Goal: Task Accomplishment & Management: Manage account settings

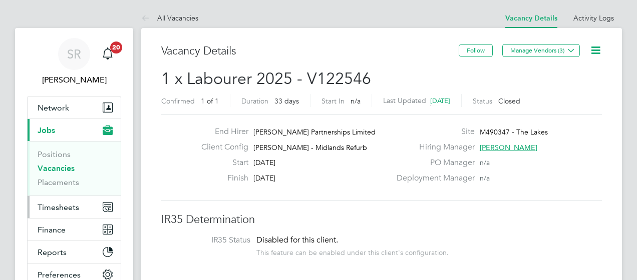
click at [74, 205] on span "Timesheets" at bounding box center [59, 208] width 42 height 10
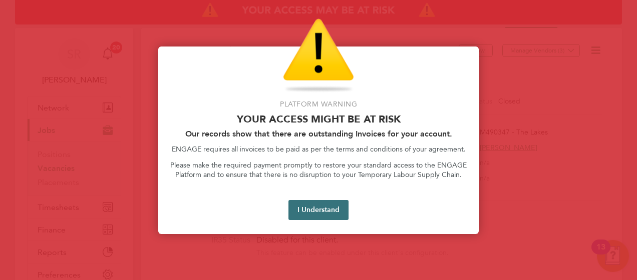
click at [317, 207] on button "I Understand" at bounding box center [318, 210] width 60 height 20
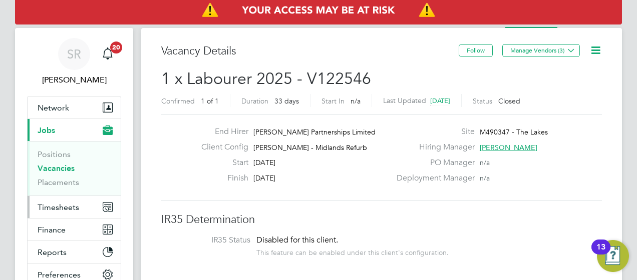
click at [63, 205] on span "Timesheets" at bounding box center [59, 208] width 42 height 10
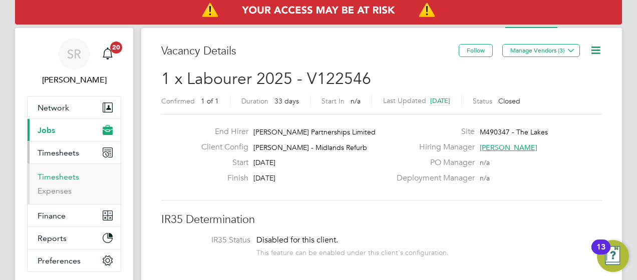
click at [69, 176] on link "Timesheets" at bounding box center [59, 177] width 42 height 10
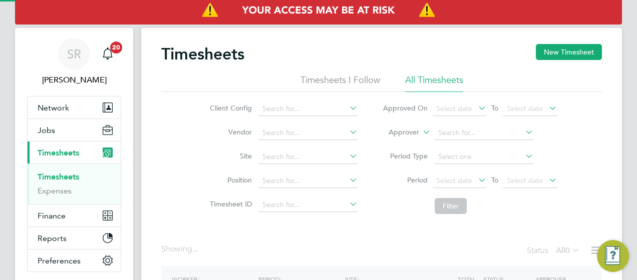
click at [399, 132] on label "Approver" at bounding box center [396, 133] width 45 height 10
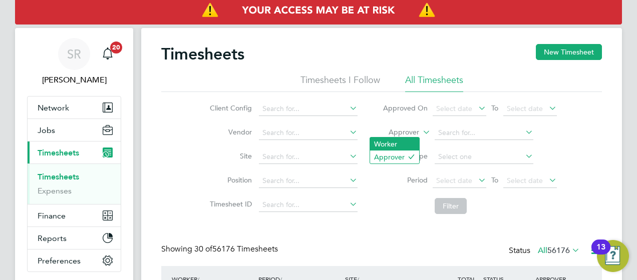
scroll to position [34, 87]
click at [412, 129] on li "Approver" at bounding box center [469, 133] width 199 height 24
click at [403, 134] on label "Approver" at bounding box center [396, 133] width 45 height 10
click at [398, 143] on li "Worker" at bounding box center [394, 144] width 49 height 13
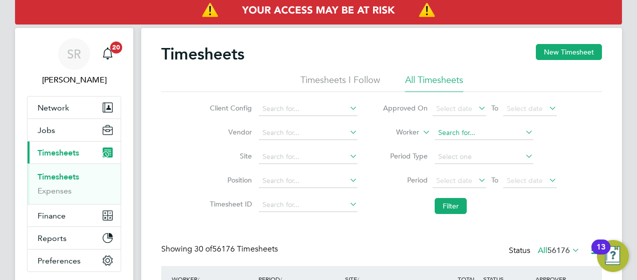
click at [443, 133] on input at bounding box center [484, 133] width 99 height 14
drag, startPoint x: 465, startPoint y: 148, endPoint x: 465, endPoint y: 159, distance: 11.0
click at [496, 148] on b "Ipi" at bounding box center [500, 146] width 9 height 9
type input "Samuel Ipinmoroti"
click at [455, 213] on button "Filter" at bounding box center [451, 206] width 32 height 16
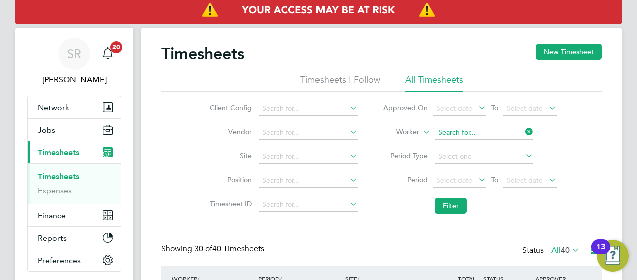
click at [455, 134] on input at bounding box center [484, 133] width 99 height 14
click at [459, 149] on li "Seyi Onololu" at bounding box center [483, 147] width 99 height 14
type input "Seyi Onololu"
click at [453, 208] on button "Filter" at bounding box center [451, 206] width 32 height 16
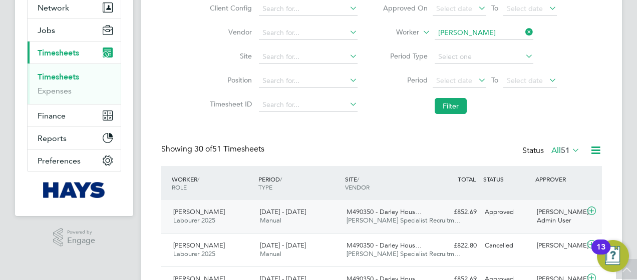
click at [590, 208] on icon at bounding box center [591, 211] width 13 height 8
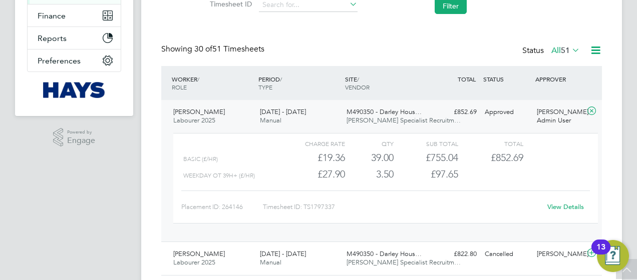
click at [563, 204] on link "View Details" at bounding box center [565, 207] width 37 height 9
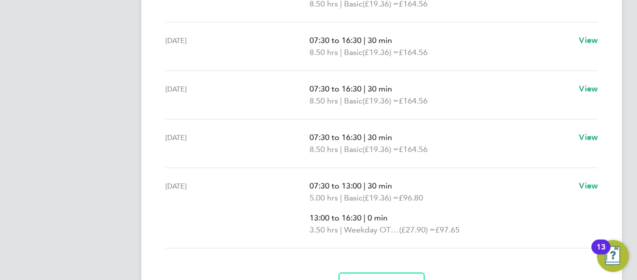
scroll to position [483, 0]
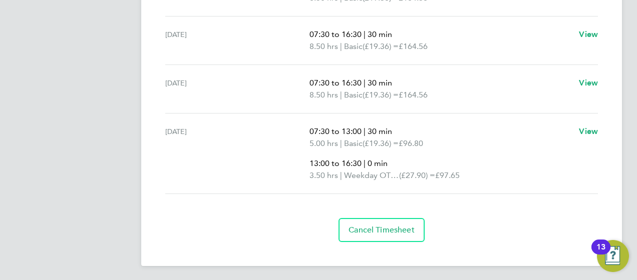
drag, startPoint x: 354, startPoint y: 137, endPoint x: 381, endPoint y: 139, distance: 26.6
click at [381, 139] on div "Fri 01 Aug 07:30 to 13:00 | 30 min 5.00 hrs | Basic (£19.36) = £96.80 13:00 to …" at bounding box center [381, 154] width 433 height 81
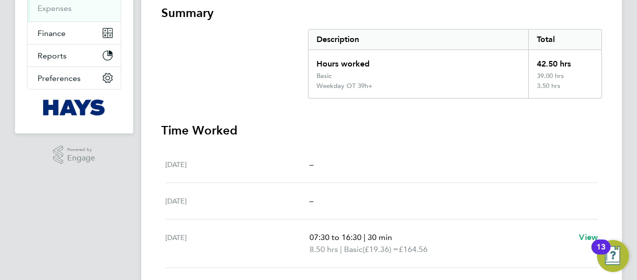
scroll to position [0, 0]
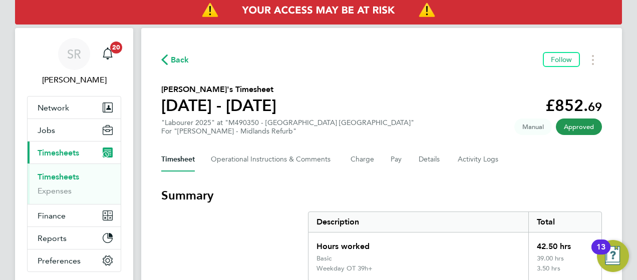
click at [68, 176] on link "Timesheets" at bounding box center [59, 177] width 42 height 10
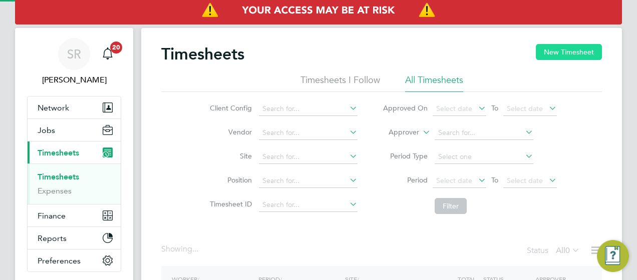
click at [545, 55] on button "New Timesheet" at bounding box center [569, 52] width 66 height 16
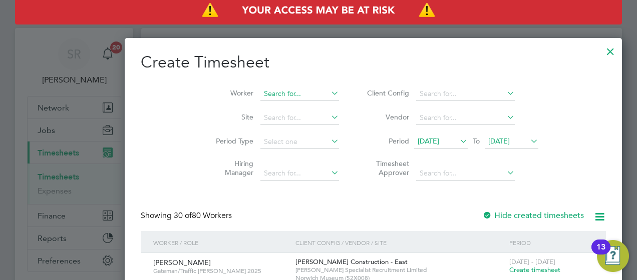
click at [260, 97] on input at bounding box center [299, 94] width 79 height 14
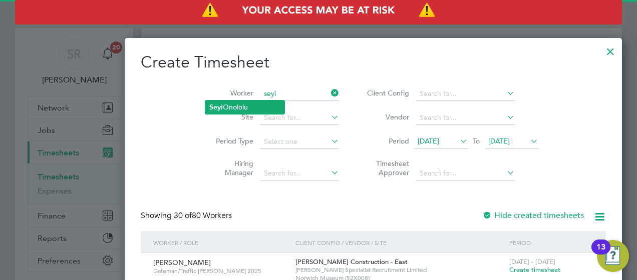
click at [243, 109] on li "Seyi Onololu" at bounding box center [244, 108] width 79 height 14
type input "Seyi Onololu"
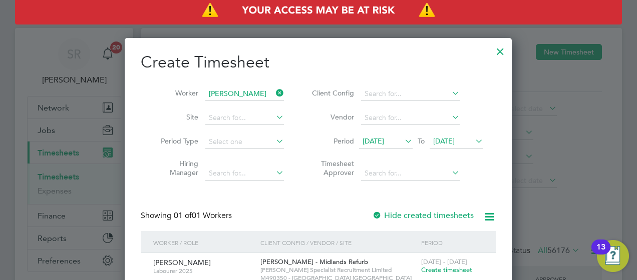
click at [444, 268] on span "Create timesheet" at bounding box center [446, 270] width 51 height 9
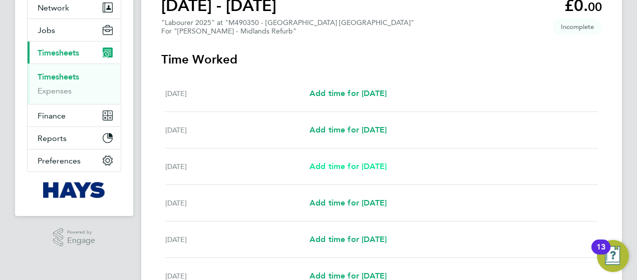
click at [370, 165] on span "Add time for Mon 04 Aug" at bounding box center [347, 167] width 77 height 10
select select "60"
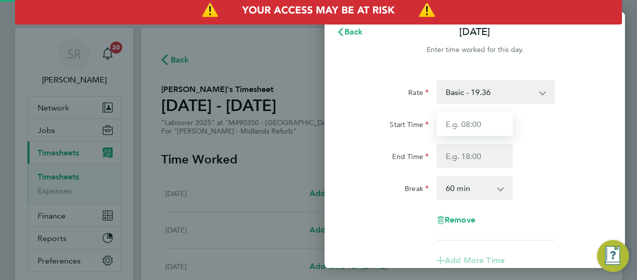
click at [461, 127] on input "Start Time" at bounding box center [475, 124] width 76 height 24
type input "07:30"
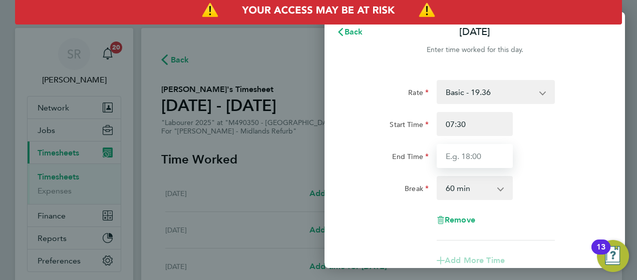
click at [458, 157] on input "End Time" at bounding box center [475, 156] width 76 height 24
type input "16:30"
click at [453, 196] on select "0 min 15 min 30 min 45 min 60 min 75 min 90 min" at bounding box center [469, 188] width 62 height 22
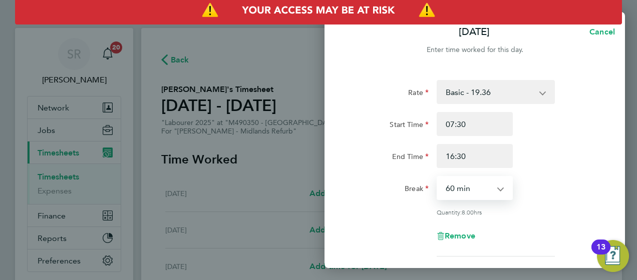
select select "30"
click at [438, 177] on select "0 min 15 min 30 min 45 min 60 min 75 min 90 min" at bounding box center [469, 188] width 62 height 22
click at [548, 159] on div "End Time 16:30" at bounding box center [475, 156] width 252 height 24
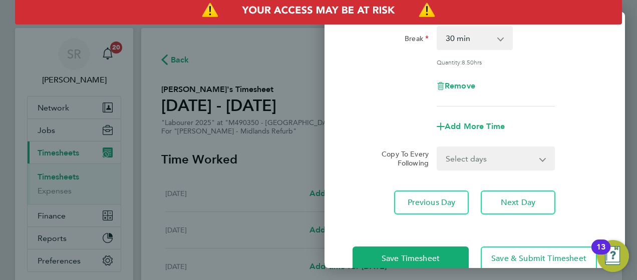
click at [483, 159] on select "Select days Day Tuesday Wednesday Thursday Friday" at bounding box center [490, 159] width 105 height 22
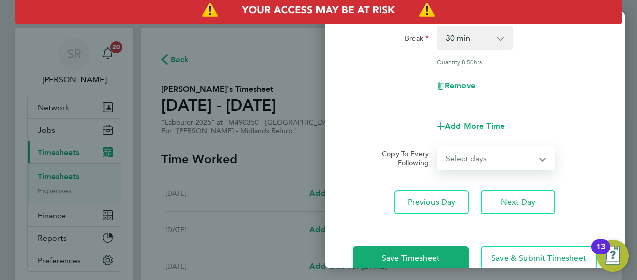
select select "DAY"
click at [438, 148] on select "Select days Day Tuesday Wednesday Thursday Friday" at bounding box center [490, 159] width 105 height 22
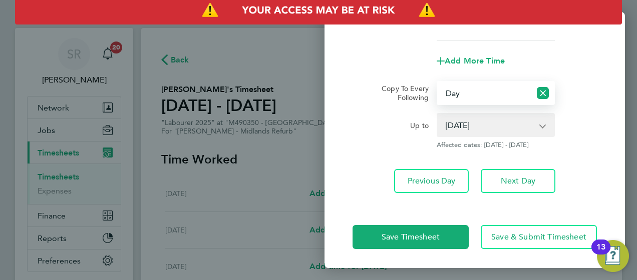
click at [464, 125] on select "05 Aug 2025 06 Aug 2025 07 Aug 2025 08 Aug 2025" at bounding box center [490, 125] width 104 height 22
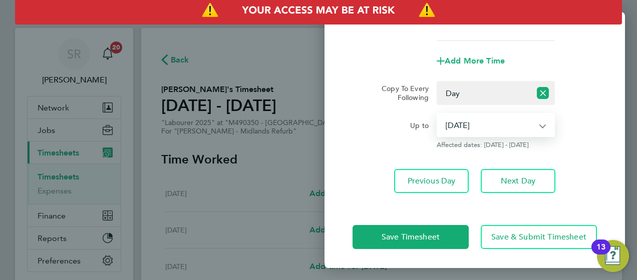
select select "2025-08-07"
click at [438, 114] on select "05 Aug 2025 06 Aug 2025 07 Aug 2025 08 Aug 2025" at bounding box center [490, 125] width 104 height 22
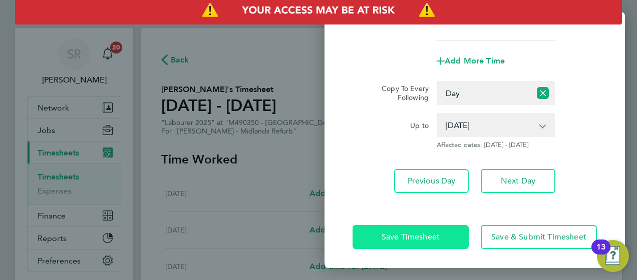
click at [423, 240] on button "Save Timesheet" at bounding box center [411, 237] width 116 height 24
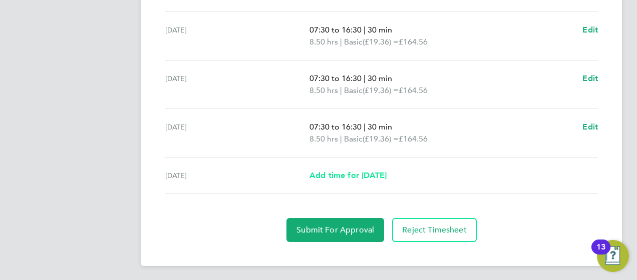
click at [387, 171] on span "Add time for Fri 08 Aug" at bounding box center [347, 176] width 77 height 10
select select "60"
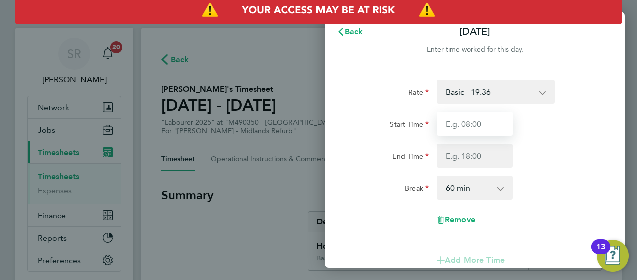
click at [477, 123] on input "Start Time" at bounding box center [475, 124] width 76 height 24
type input "07:30"
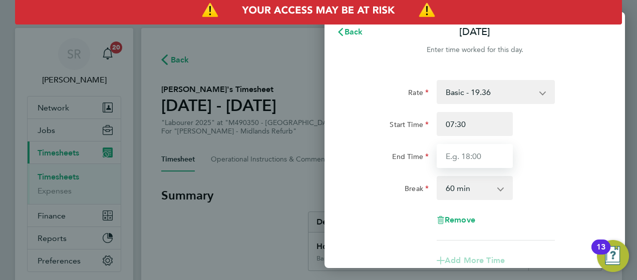
click at [471, 144] on input "End Time" at bounding box center [475, 156] width 76 height 24
type input "13:00"
click at [465, 186] on select "0 min 15 min 30 min 45 min 60 min 75 min 90 min" at bounding box center [469, 188] width 62 height 22
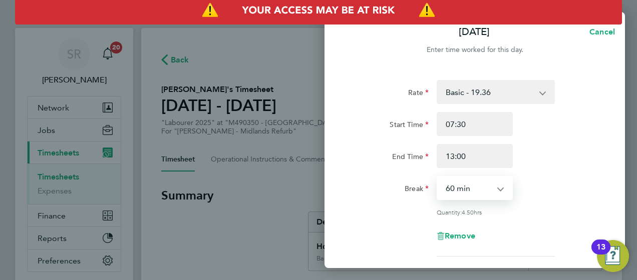
select select "30"
click at [438, 177] on select "0 min 15 min 30 min 45 min 60 min 75 min 90 min" at bounding box center [469, 188] width 62 height 22
click at [623, 165] on div "Fri 08 Aug Cancel Enter time worked for this day. Rate Basic - 19.36 Weekday OT…" at bounding box center [318, 140] width 637 height 280
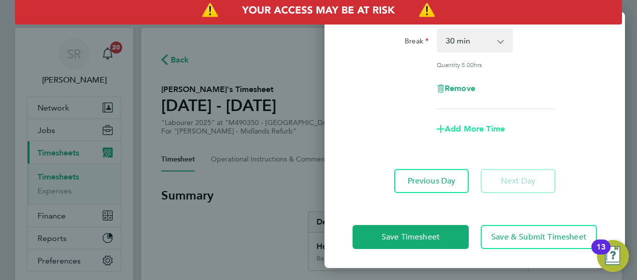
click at [466, 129] on span "Add More Time" at bounding box center [475, 129] width 60 height 10
select select "null"
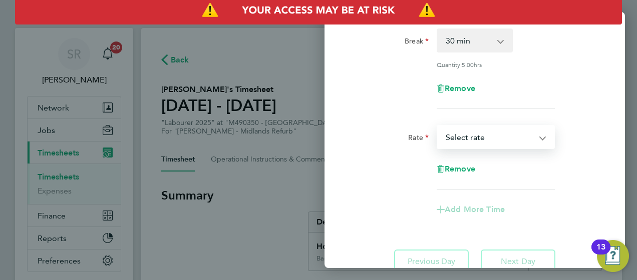
click at [466, 138] on select "Basic - 19.36 Weekday OT 39h+ - 27.90 Sat first 4h - 27.90 Sat after 4h - 36.44…" at bounding box center [490, 137] width 104 height 22
select select "60"
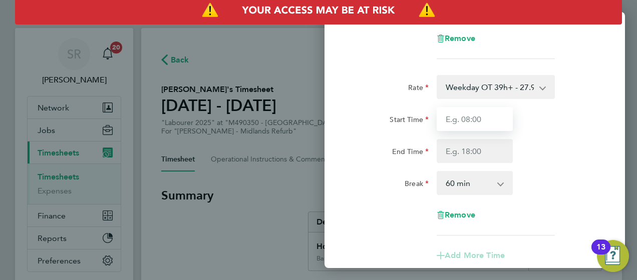
click at [468, 126] on input "Start Time" at bounding box center [475, 119] width 76 height 24
type input "13:30"
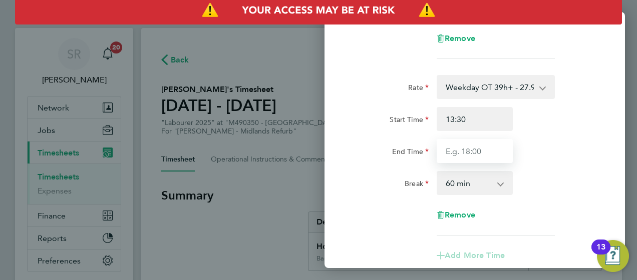
click at [464, 149] on input "End Time" at bounding box center [475, 151] width 76 height 24
type input "1"
type input "16:30"
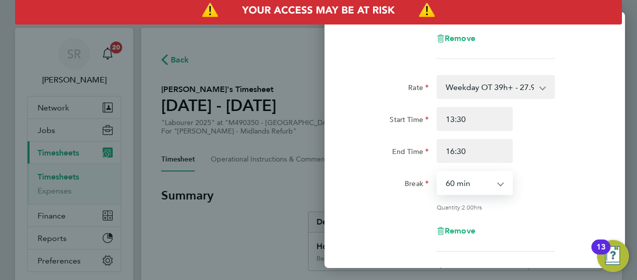
click at [455, 178] on select "0 min 15 min 30 min 45 min 60 min 75 min 90 min" at bounding box center [469, 183] width 62 height 22
select select "0"
click at [438, 172] on select "0 min 15 min 30 min 45 min 60 min 75 min 90 min" at bounding box center [469, 183] width 62 height 22
click at [564, 140] on div "End Time 16:30" at bounding box center [475, 151] width 252 height 24
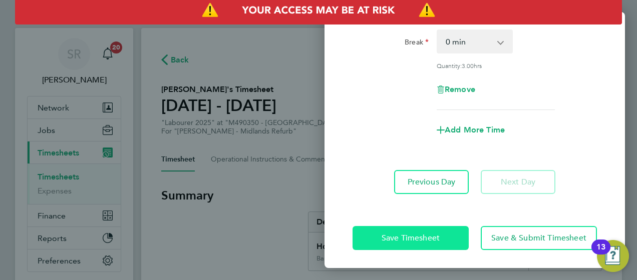
click at [431, 230] on button "Save Timesheet" at bounding box center [411, 238] width 116 height 24
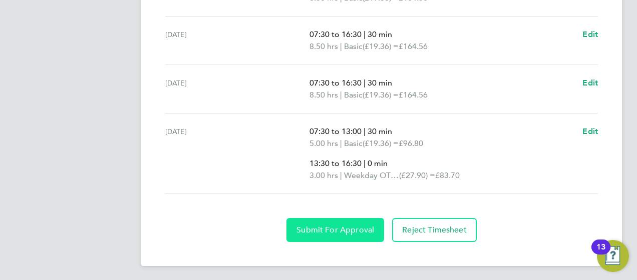
click at [329, 232] on button "Submit For Approval" at bounding box center [335, 230] width 98 height 24
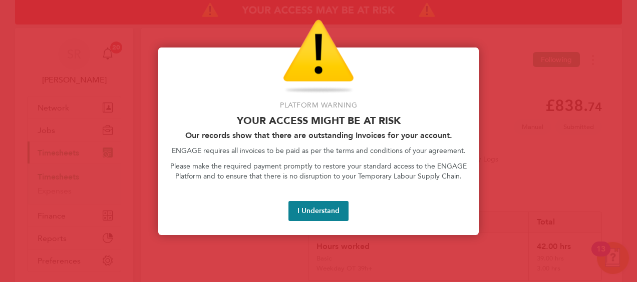
click at [317, 208] on button "I Understand" at bounding box center [318, 211] width 60 height 20
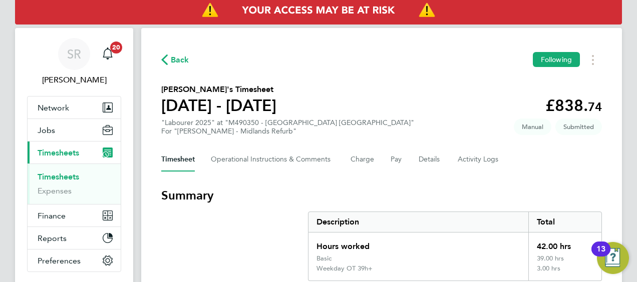
click at [61, 179] on link "Timesheets" at bounding box center [59, 177] width 42 height 10
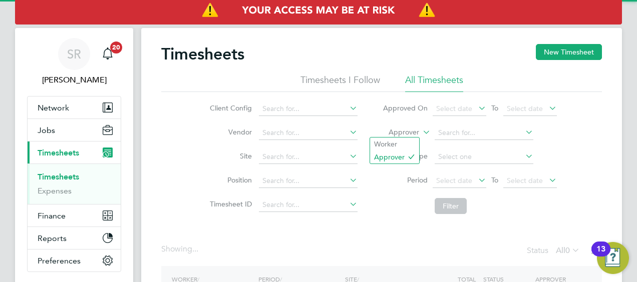
click at [397, 134] on label "Approver" at bounding box center [396, 133] width 45 height 10
click at [389, 144] on li "Worker" at bounding box center [394, 144] width 49 height 13
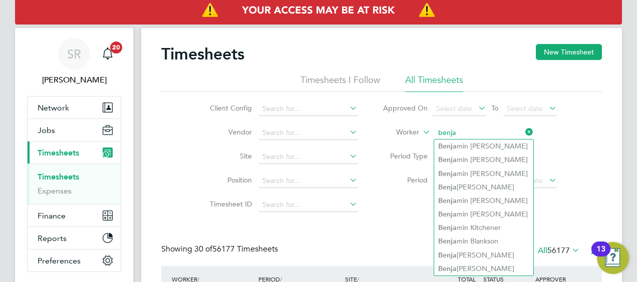
type input "benja"
click at [418, 214] on li "Filter" at bounding box center [469, 206] width 199 height 26
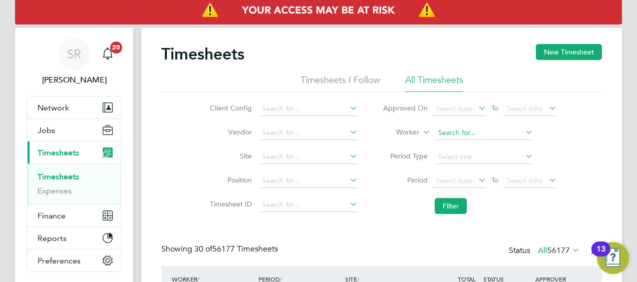
click at [458, 135] on input at bounding box center [484, 133] width 99 height 14
type input "course"
click at [454, 132] on input at bounding box center [484, 133] width 99 height 14
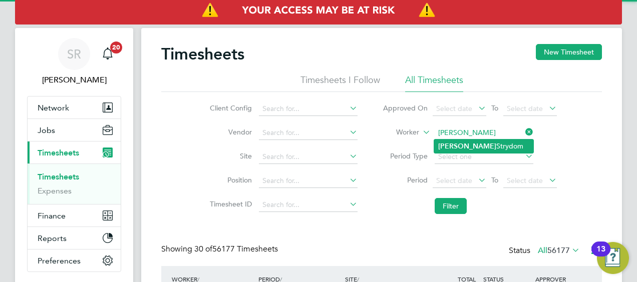
click at [473, 145] on li "Damon Strydom" at bounding box center [483, 147] width 99 height 14
type input "Damon Strydom"
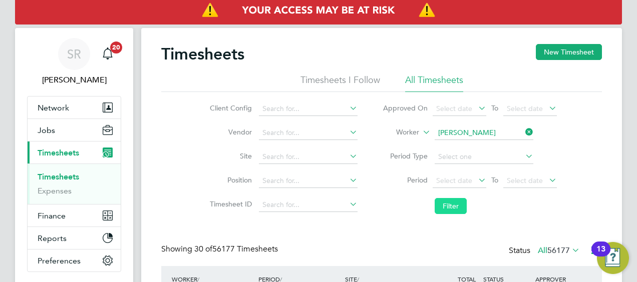
click at [450, 201] on button "Filter" at bounding box center [451, 206] width 32 height 16
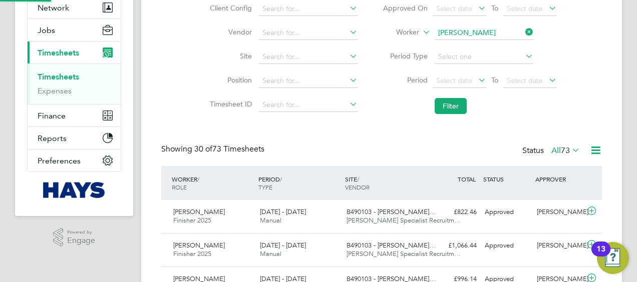
scroll to position [5, 5]
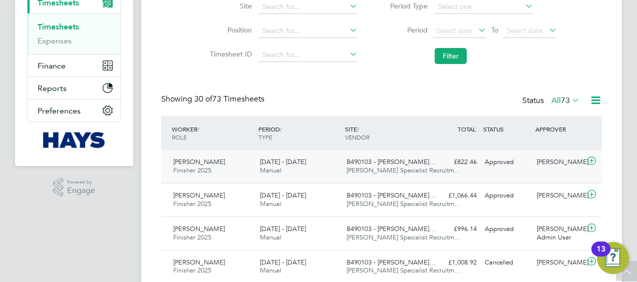
click at [588, 159] on icon at bounding box center [591, 161] width 13 height 8
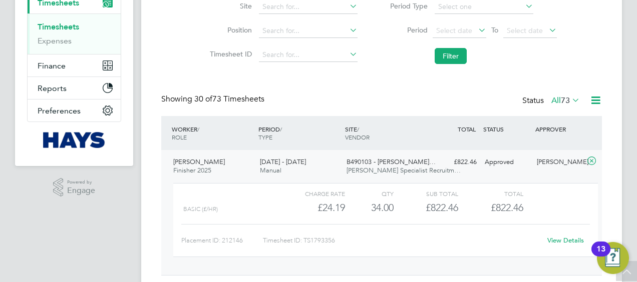
click at [559, 243] on link "View Details" at bounding box center [565, 240] width 37 height 9
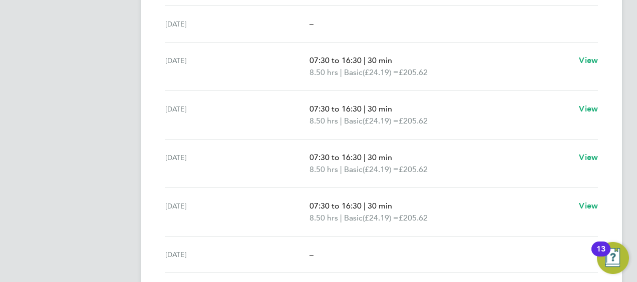
scroll to position [427, 0]
